Goal: Task Accomplishment & Management: Manage account settings

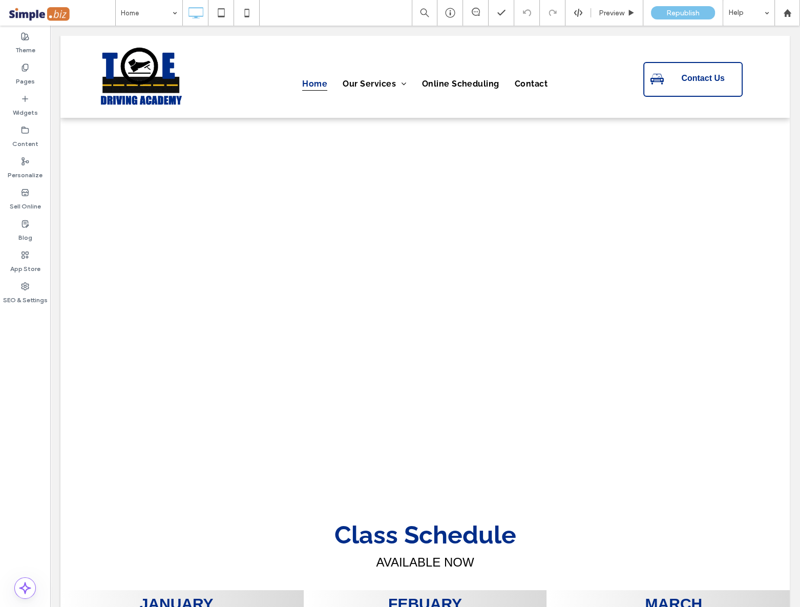
click at [42, 18] on span at bounding box center [62, 13] width 108 height 20
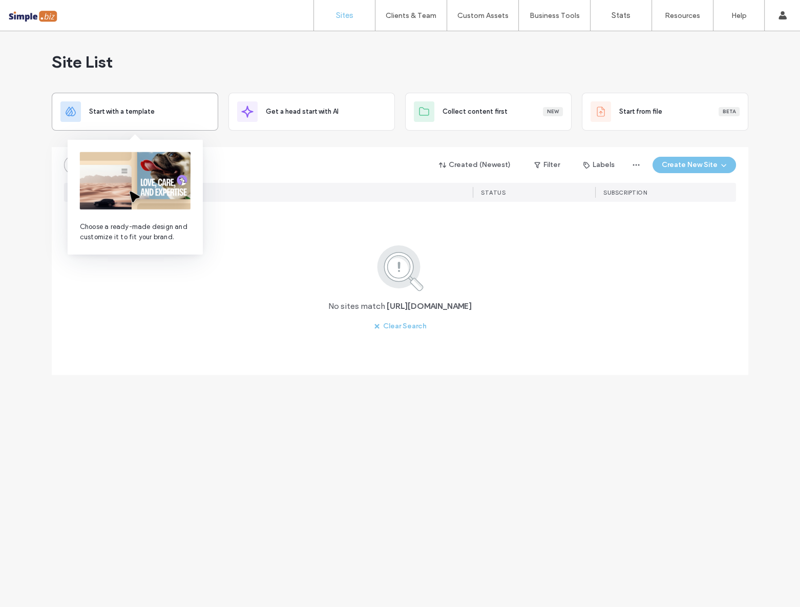
paste input "*******"
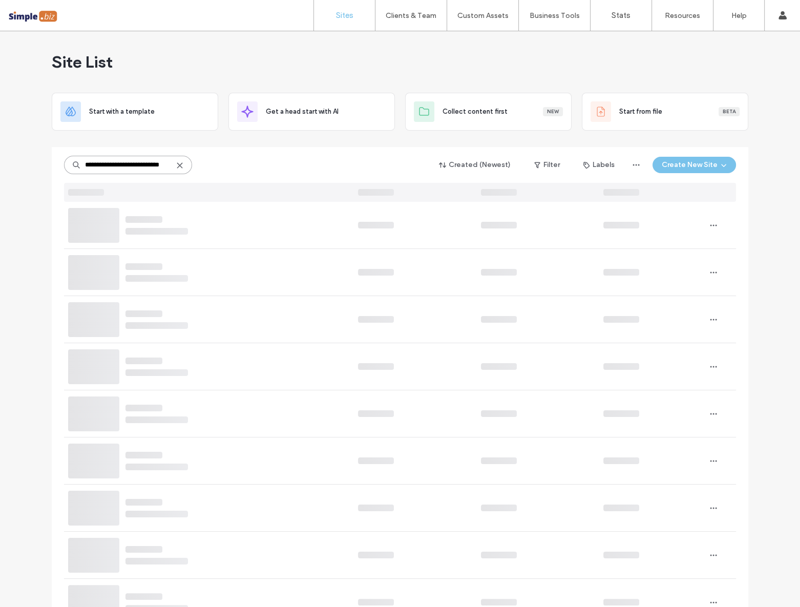
paste input
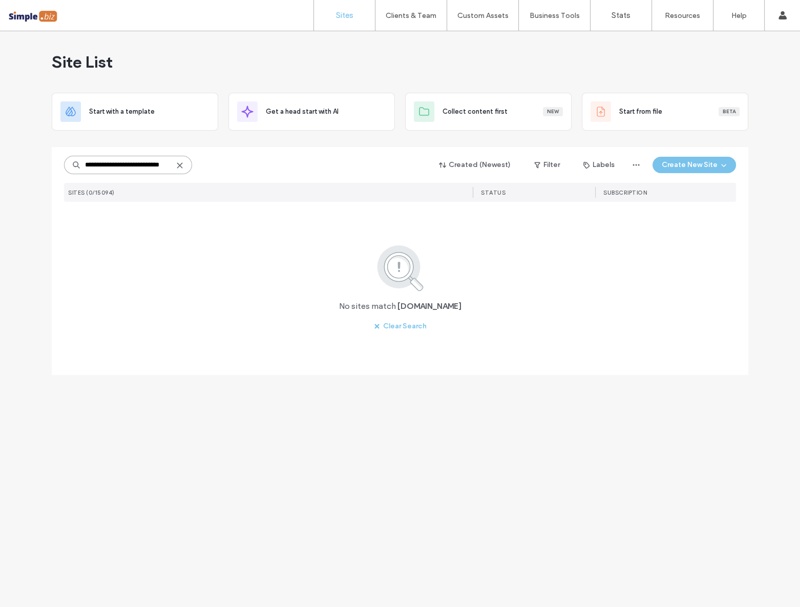
type input "**********"
